Goal: Task Accomplishment & Management: Manage account settings

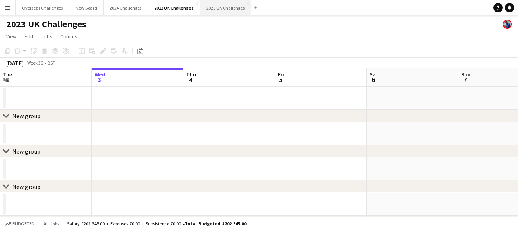
click at [222, 8] on button "2025 UK Challenges Close" at bounding box center [225, 7] width 51 height 15
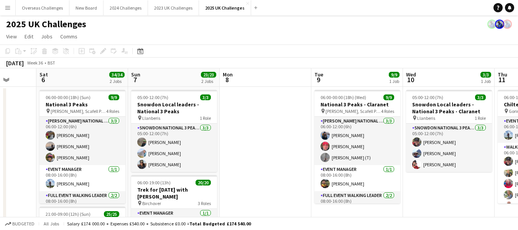
scroll to position [0, 258]
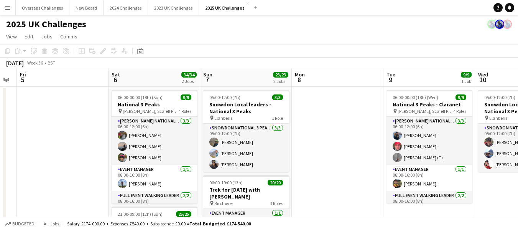
drag, startPoint x: 258, startPoint y: 129, endPoint x: 0, endPoint y: 144, distance: 258.5
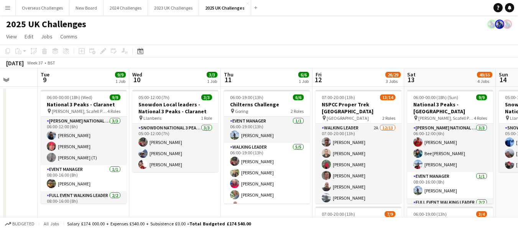
scroll to position [0, 301]
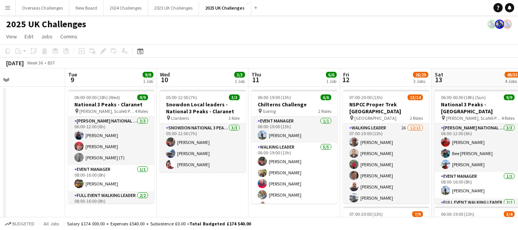
drag, startPoint x: 309, startPoint y: 133, endPoint x: 0, endPoint y: 136, distance: 309.0
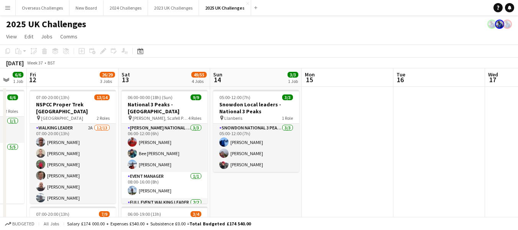
drag, startPoint x: 313, startPoint y: 145, endPoint x: 0, endPoint y: 148, distance: 313.2
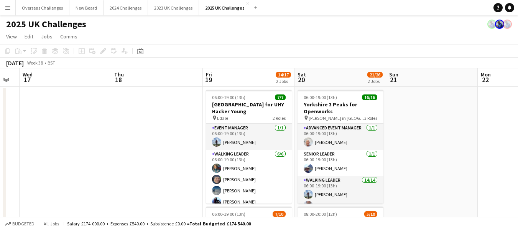
scroll to position [0, 269]
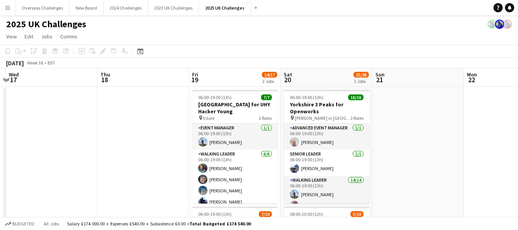
drag, startPoint x: 467, startPoint y: 132, endPoint x: 0, endPoint y: 137, distance: 467.4
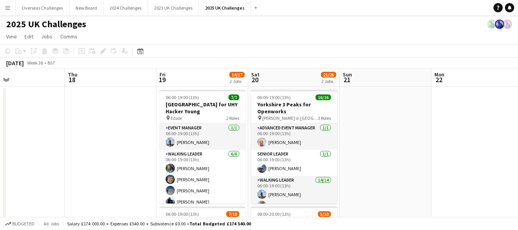
scroll to position [0, 302]
drag, startPoint x: 447, startPoint y: 125, endPoint x: 414, endPoint y: 130, distance: 33.3
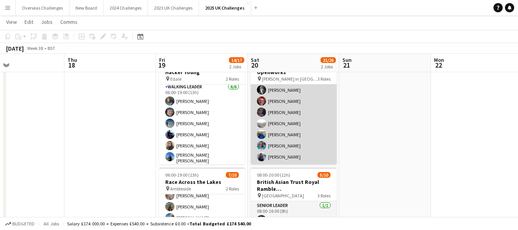
scroll to position [105, 0]
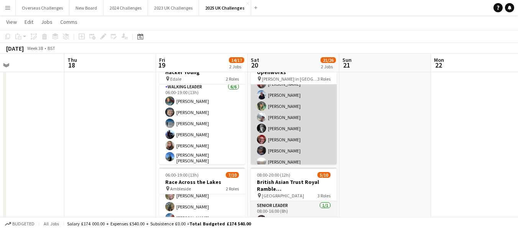
click at [278, 115] on app-card-role "Walking Leader 14/14 06:00-19:00 (13h) [PERSON_NAME] [PERSON_NAME] [PERSON_NAME…" at bounding box center [294, 117] width 86 height 171
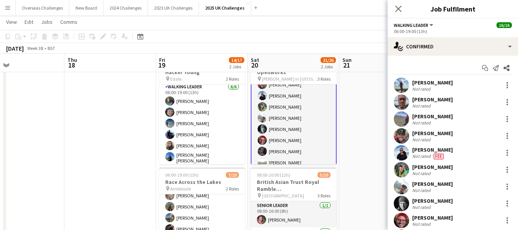
scroll to position [105, 0]
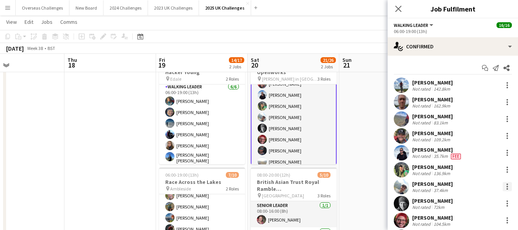
click at [503, 184] on div at bounding box center [507, 186] width 9 height 9
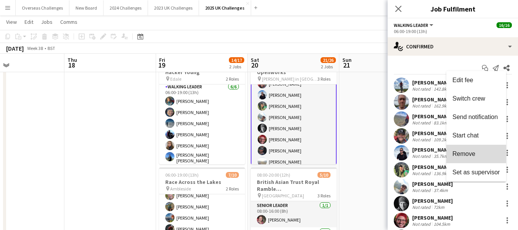
click at [465, 152] on span "Remove" at bounding box center [463, 153] width 23 height 7
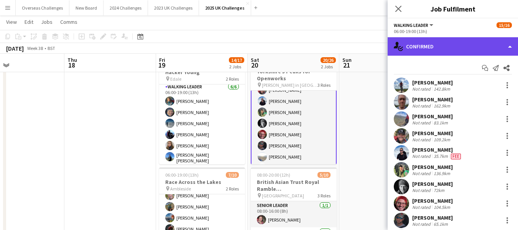
drag, startPoint x: 444, startPoint y: 43, endPoint x: 443, endPoint y: 48, distance: 5.1
click at [444, 44] on div "single-neutral-actions-check-2 Confirmed" at bounding box center [453, 46] width 130 height 18
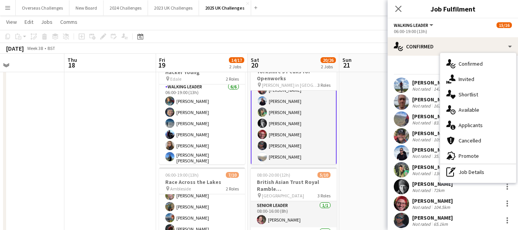
click at [474, 122] on span "Applicants" at bounding box center [471, 125] width 24 height 7
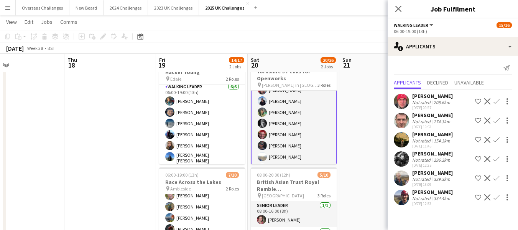
click at [498, 176] on app-icon "Confirm" at bounding box center [496, 178] width 6 height 6
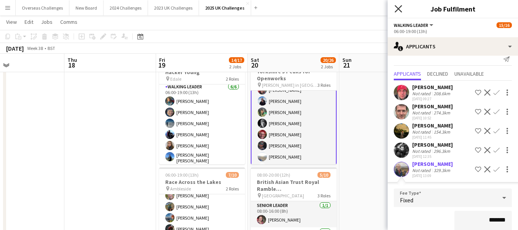
click at [398, 7] on icon "Close pop-in" at bounding box center [398, 8] width 7 height 7
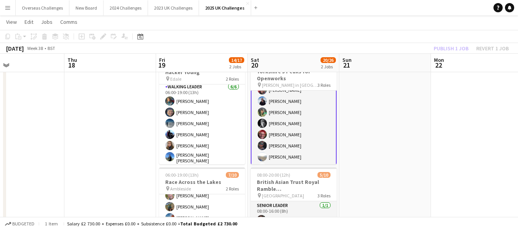
click at [459, 48] on div "Publish 1 job Revert 1 job" at bounding box center [471, 48] width 94 height 10
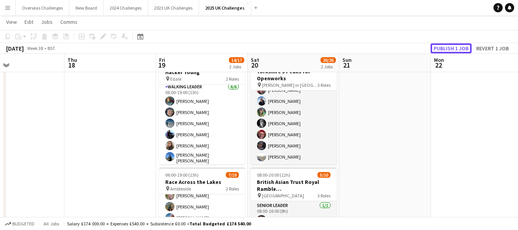
drag, startPoint x: 455, startPoint y: 50, endPoint x: 447, endPoint y: 57, distance: 10.3
click at [455, 49] on button "Publish 1 job" at bounding box center [451, 48] width 41 height 10
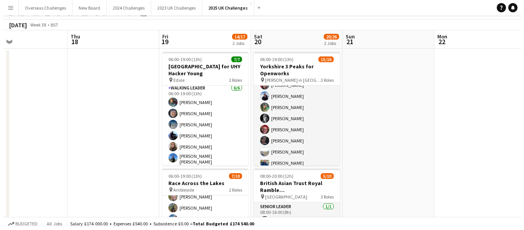
scroll to position [0, 0]
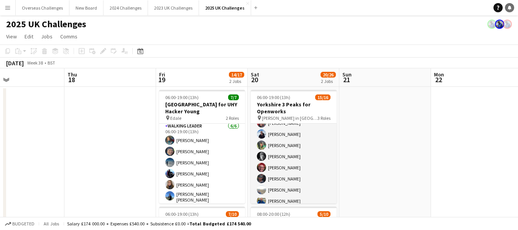
click at [510, 6] on icon "Notifications" at bounding box center [509, 7] width 5 height 5
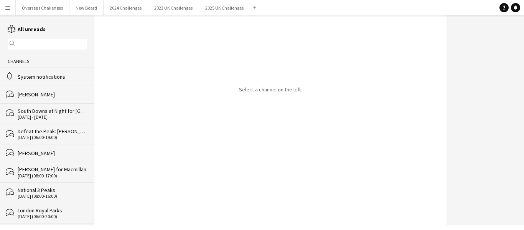
click at [30, 75] on div "System notifications" at bounding box center [52, 76] width 69 height 7
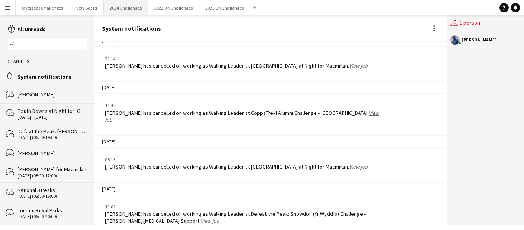
scroll to position [1109, 0]
